Goal: Transaction & Acquisition: Purchase product/service

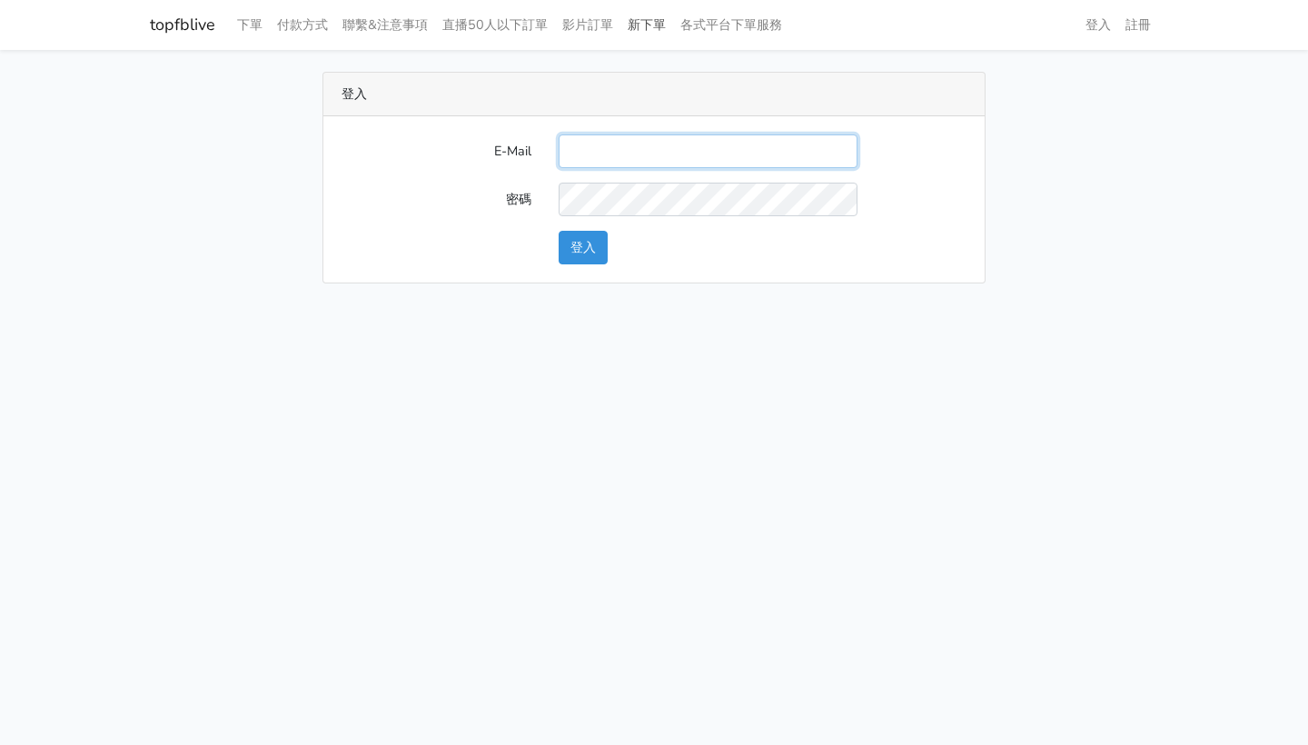
type input "nguyenphuongthaokutevkl@gmail.con"
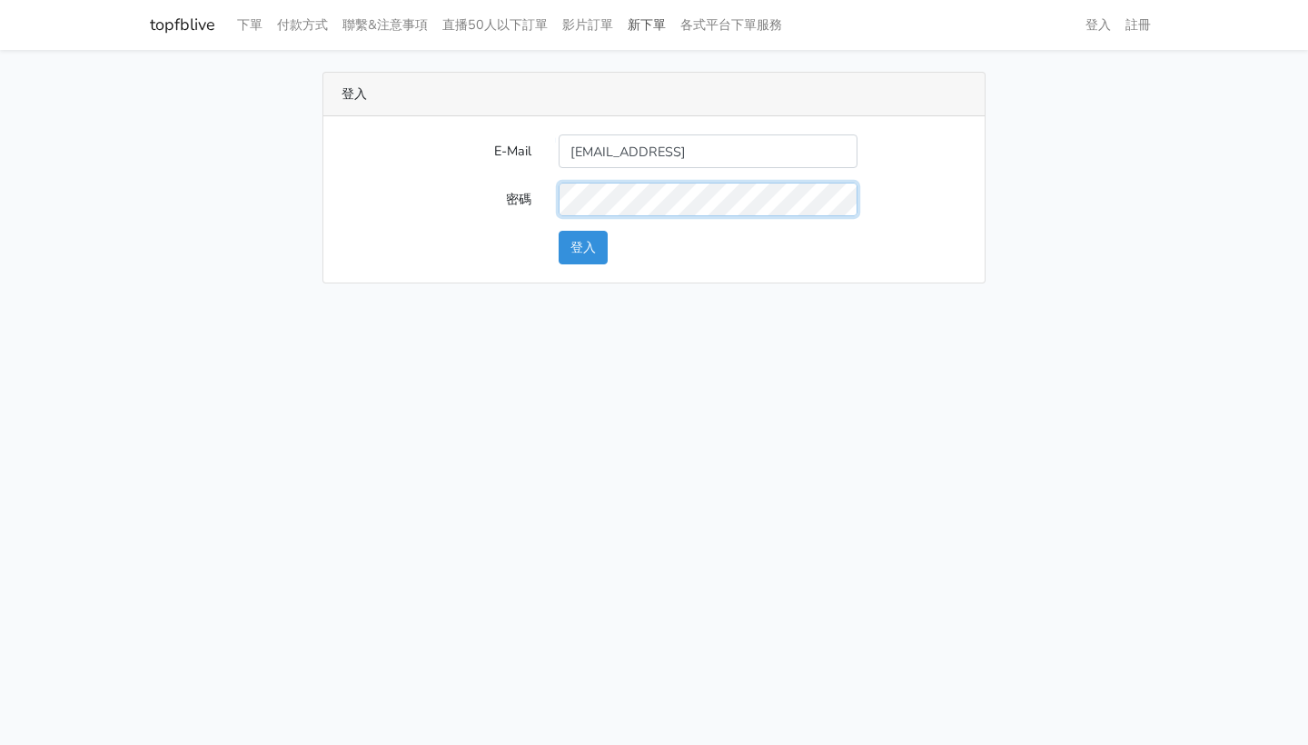
click at [583, 247] on button "登入" at bounding box center [582, 248] width 49 height 34
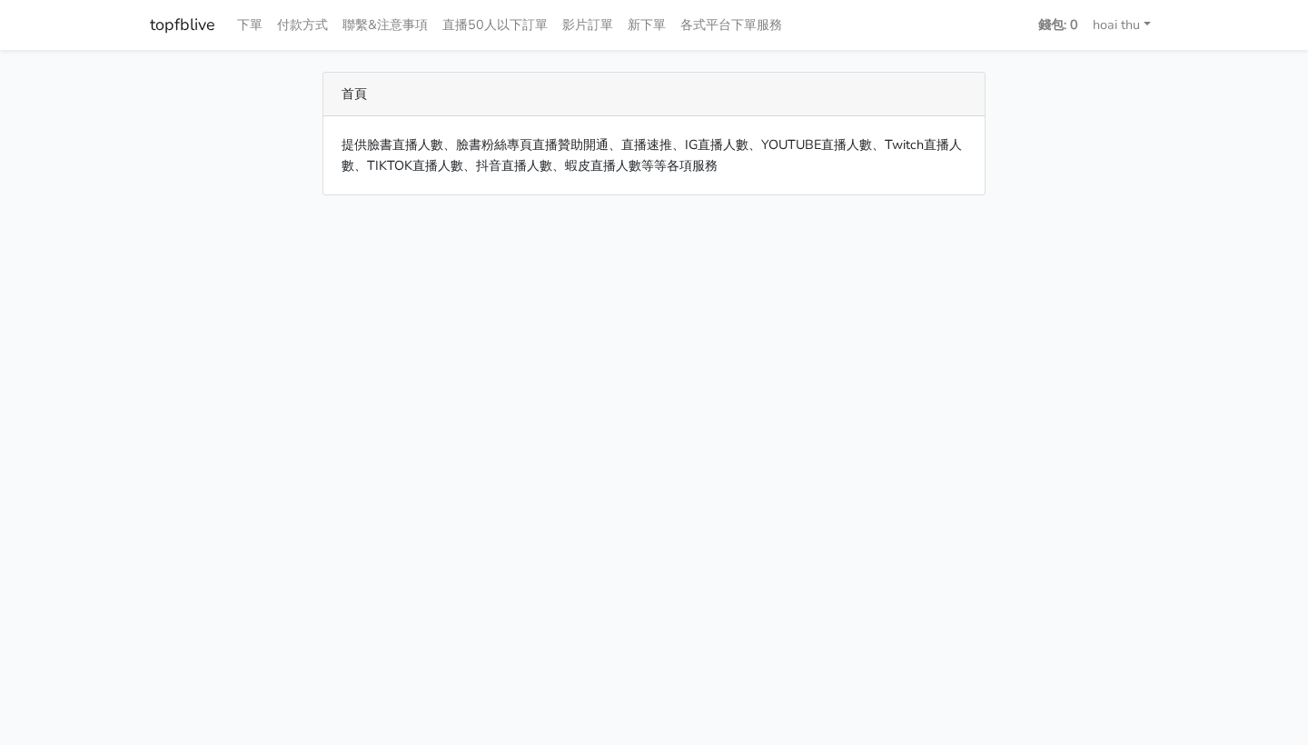
click at [356, 93] on div "首頁" at bounding box center [653, 95] width 661 height 44
click at [241, 27] on link "下單" at bounding box center [250, 24] width 40 height 35
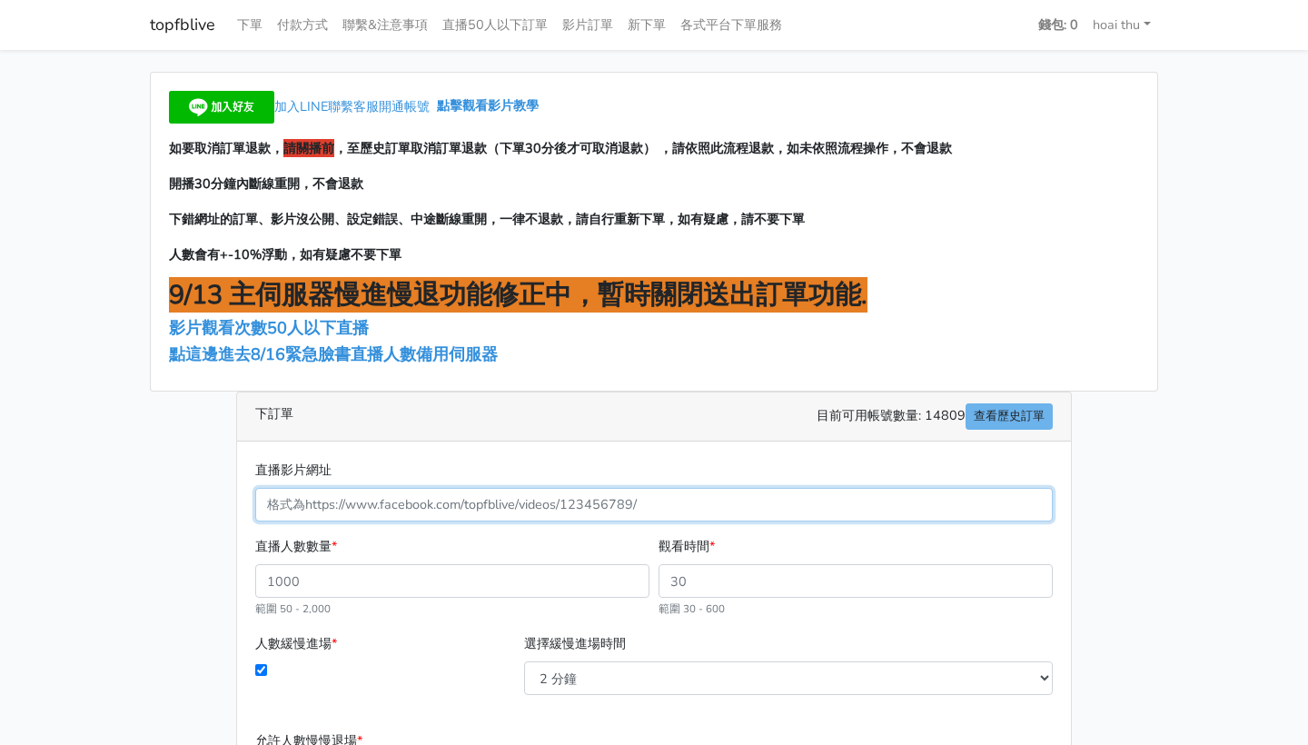
click at [364, 508] on input "直播影片網址" at bounding box center [653, 505] width 797 height 34
paste input "[URL][DOMAIN_NAME]"
type input "[URL][DOMAIN_NAME]"
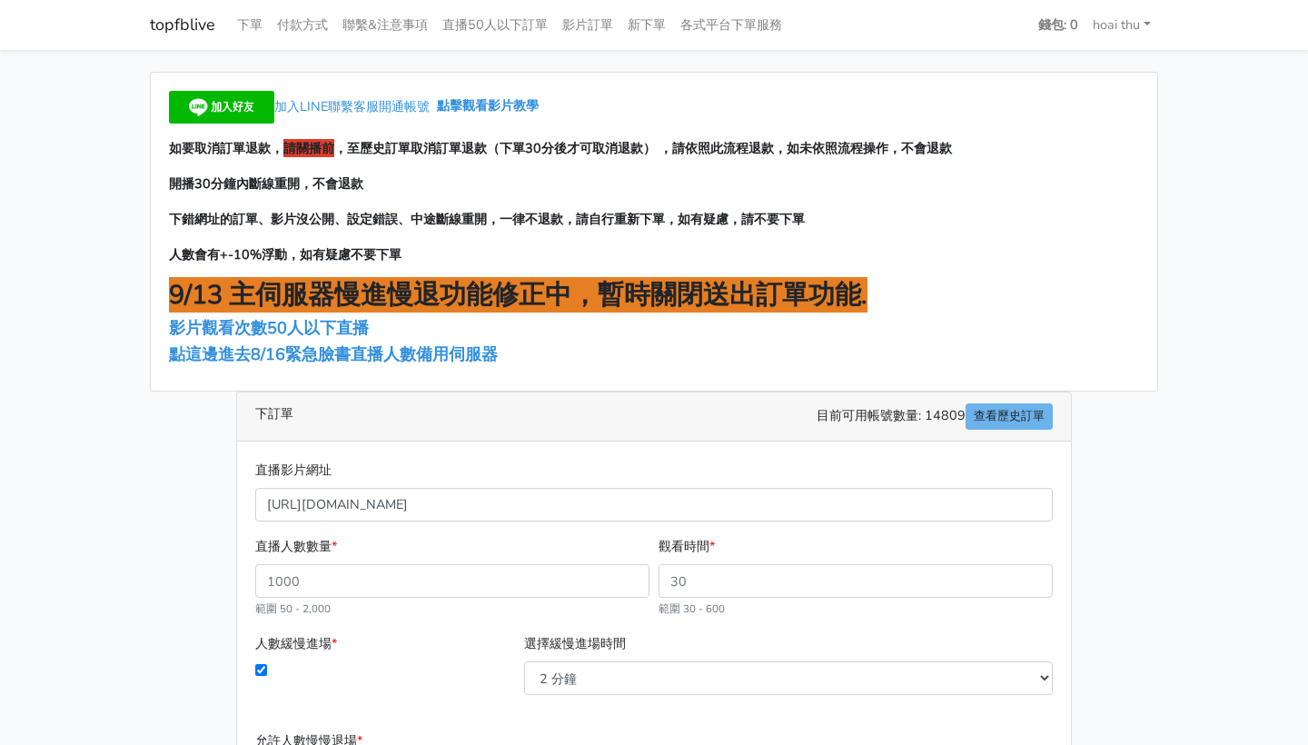
click at [164, 468] on div "加入LINE聯繫客服開通帳號 點擊觀看影片教學 如要取消訂單退款， 請關播前 ，至歷史訂單取消訂單退款（下單30分後才可取消退款） ，請依照此流程退款，如未依…" at bounding box center [653, 524] width 1035 height 904
click at [185, 510] on div "加入LINE聯繫客服開通帳號 點擊觀看影片教學 如要取消訂單退款， 請關播前 ，至歷史訂單取消訂單退款（下單30分後才可取消退款） ，請依照此流程退款，如未依…" at bounding box center [653, 524] width 1035 height 904
